Goal: Transaction & Acquisition: Purchase product/service

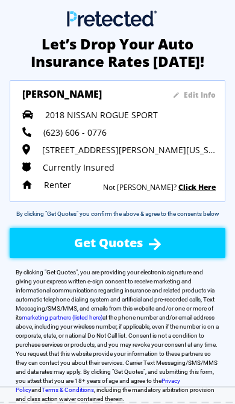
click at [141, 235] on div "Get Quotes" at bounding box center [117, 242] width 159 height 34
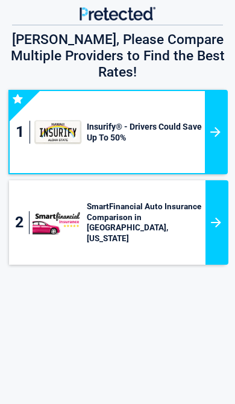
click at [218, 210] on div at bounding box center [216, 222] width 23 height 84
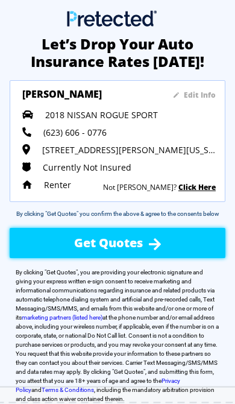
click at [151, 229] on div "Get Quotes" at bounding box center [117, 242] width 159 height 34
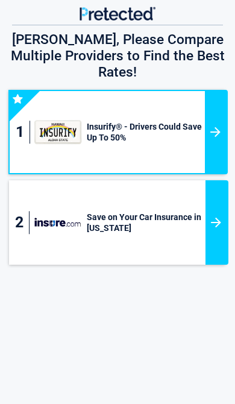
click at [223, 196] on div at bounding box center [216, 222] width 23 height 84
